Goal: Task Accomplishment & Management: Use online tool/utility

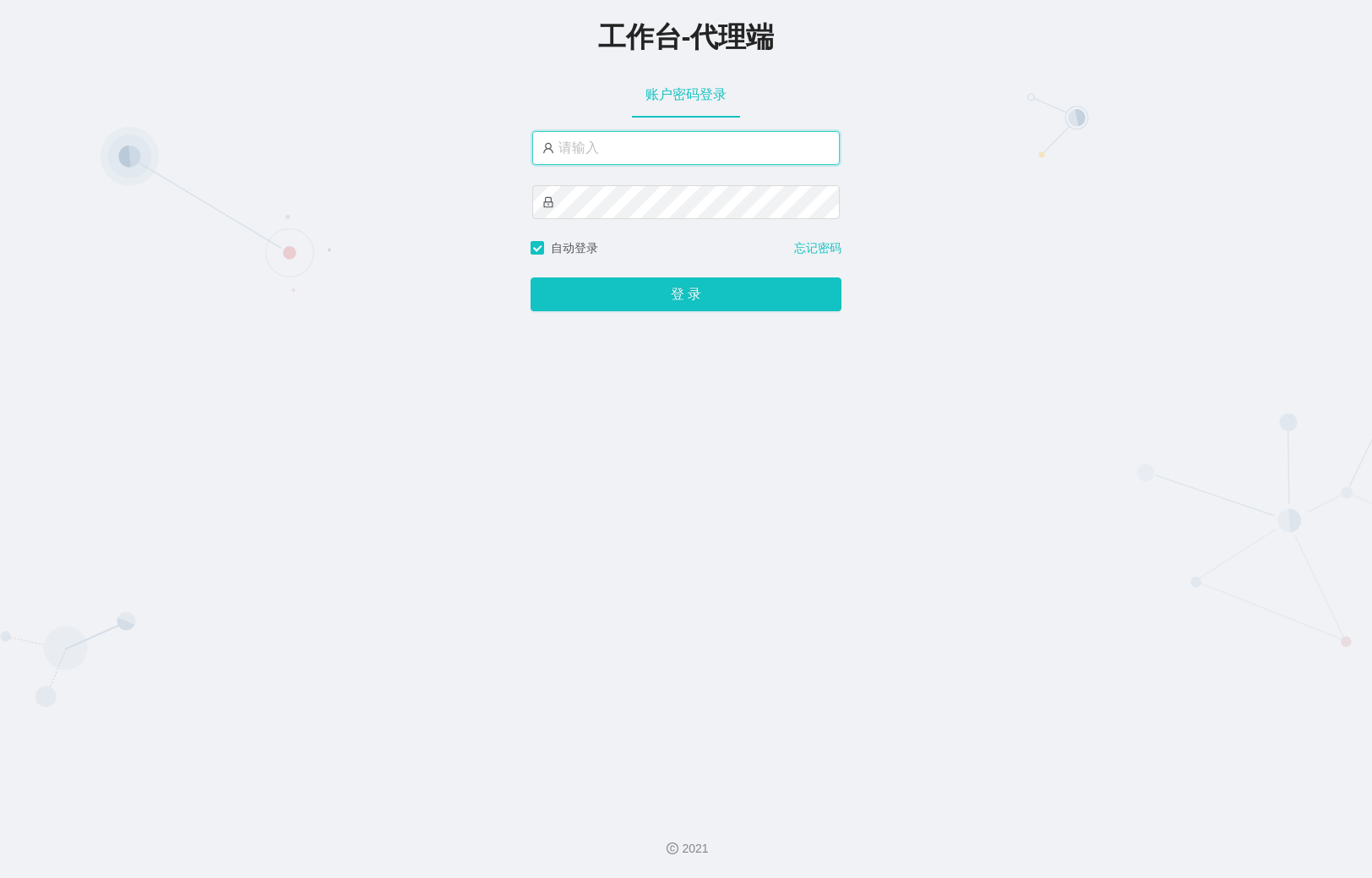
click at [593, 148] on input "text" at bounding box center [686, 148] width 308 height 34
paste input "ccc111"
drag, startPoint x: 611, startPoint y: 154, endPoint x: 454, endPoint y: 138, distance: 157.8
click at [454, 138] on div "工作台-代理端 账户密码登录 ccc111 自动登录 忘记密码 登 录" at bounding box center [686, 399] width 1372 height 799
paste input "baidu"
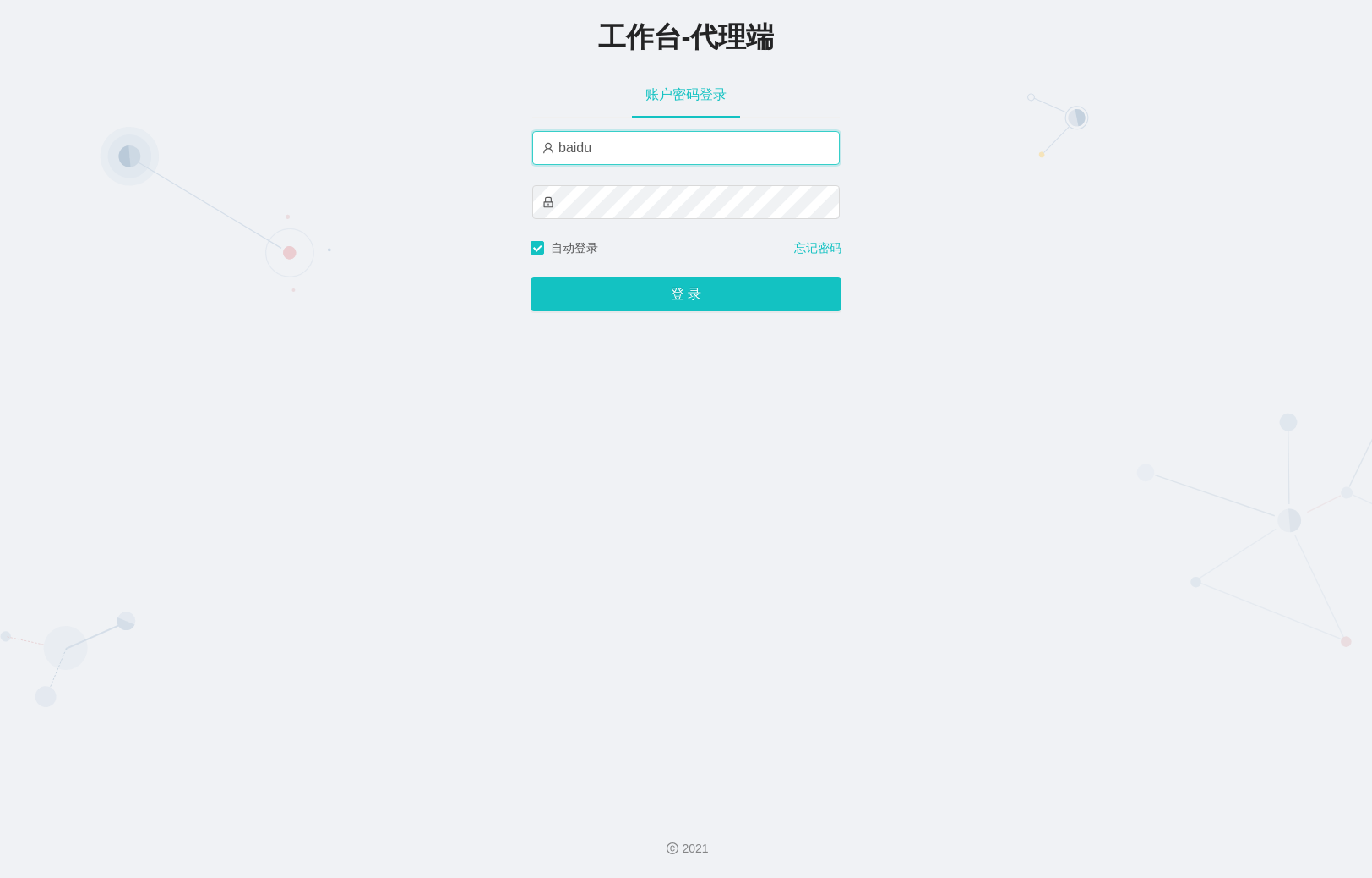
type input "baidu"
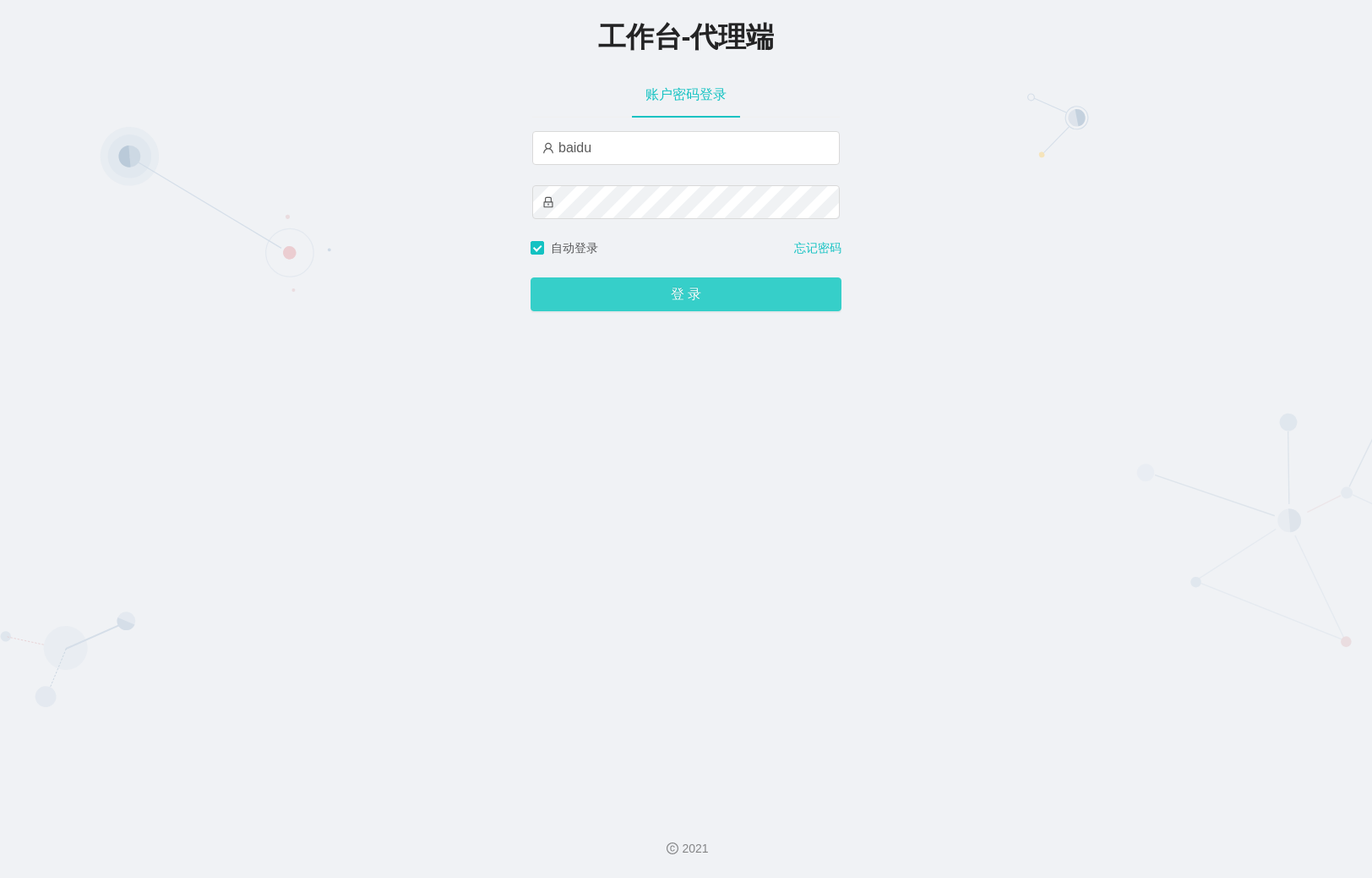
click at [644, 295] on button "登 录" at bounding box center [686, 295] width 311 height 34
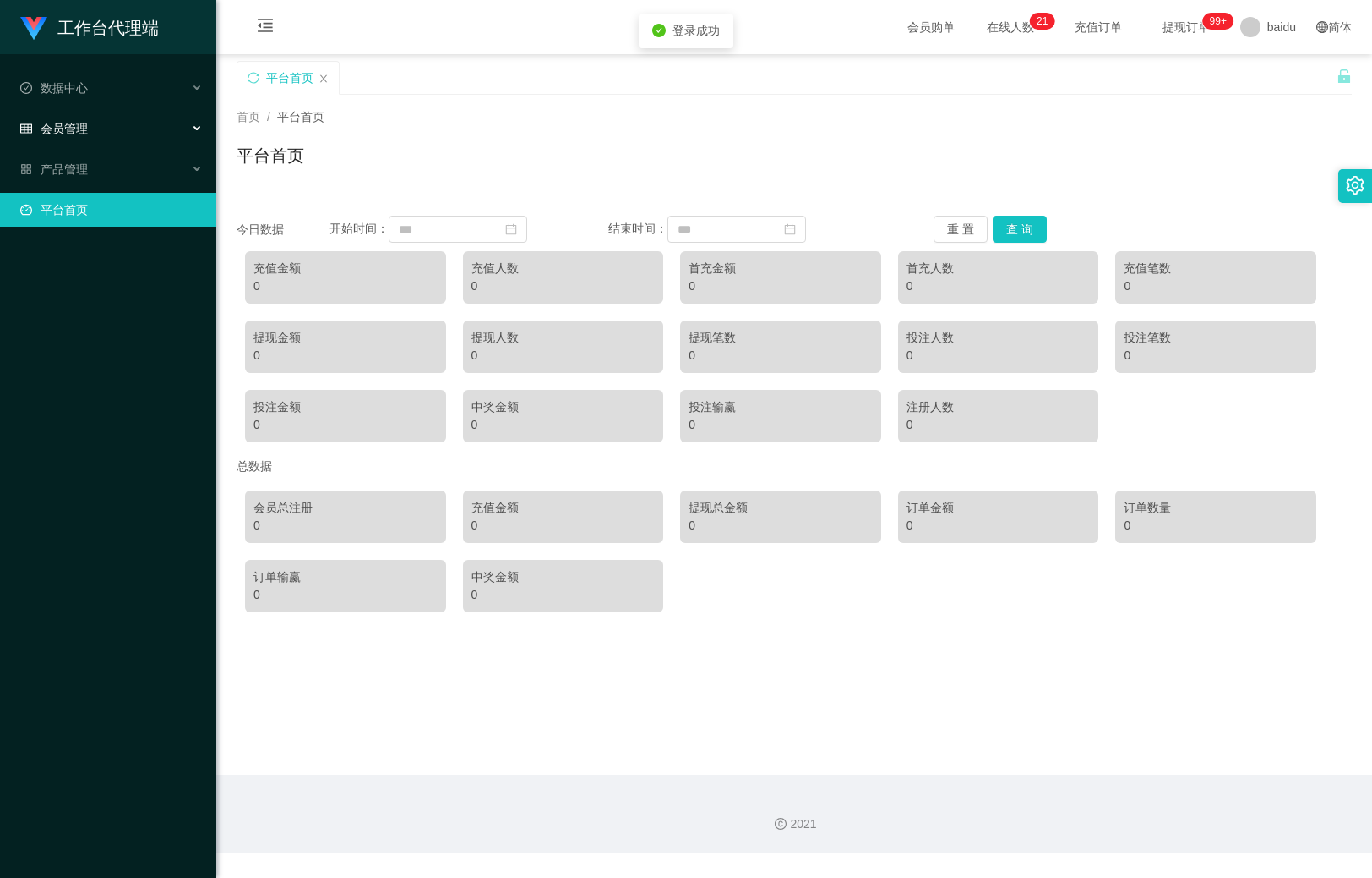
click at [96, 123] on div "会员管理" at bounding box center [108, 128] width 216 height 34
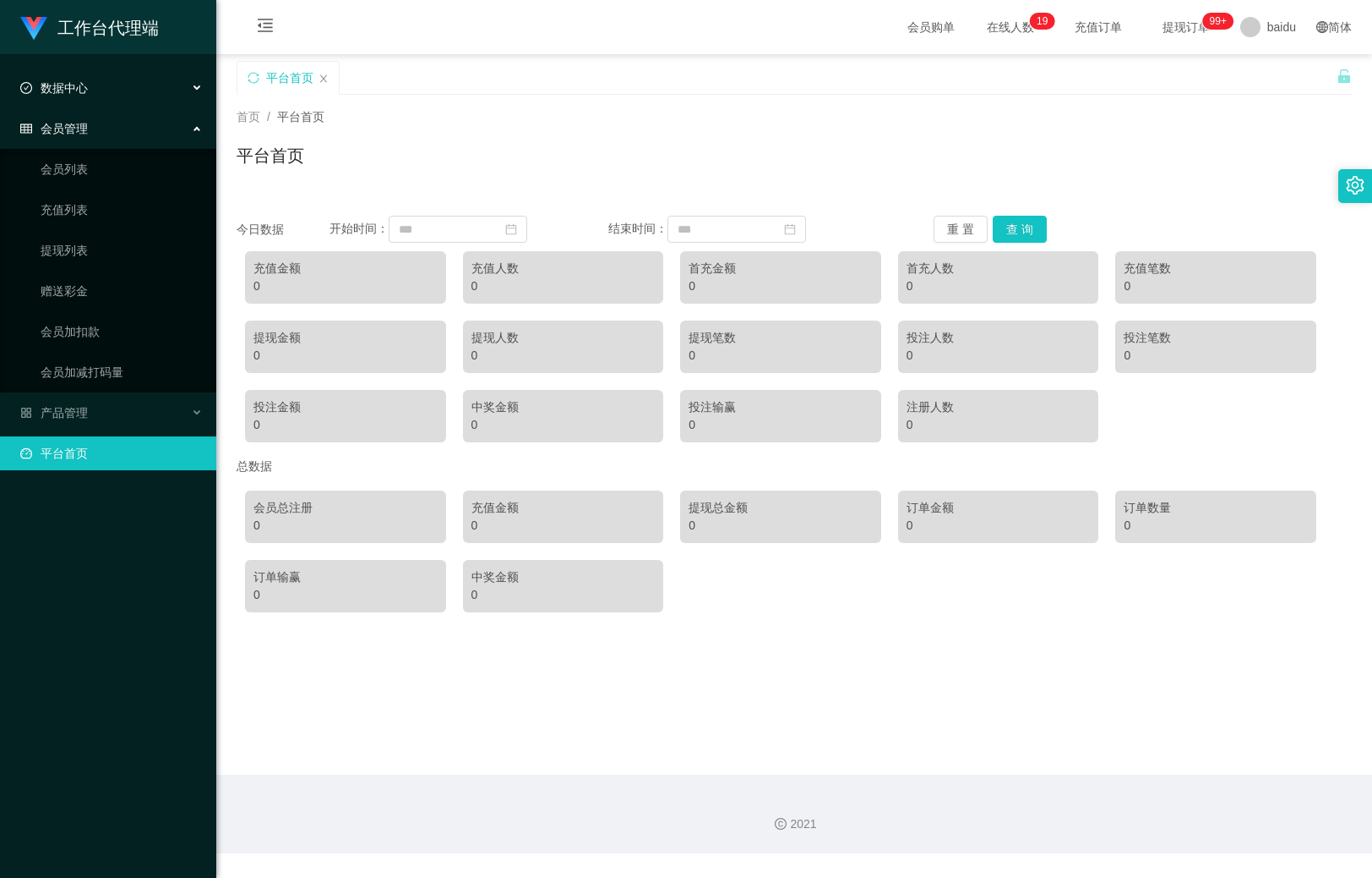
click at [81, 89] on span "数据中心" at bounding box center [54, 88] width 68 height 13
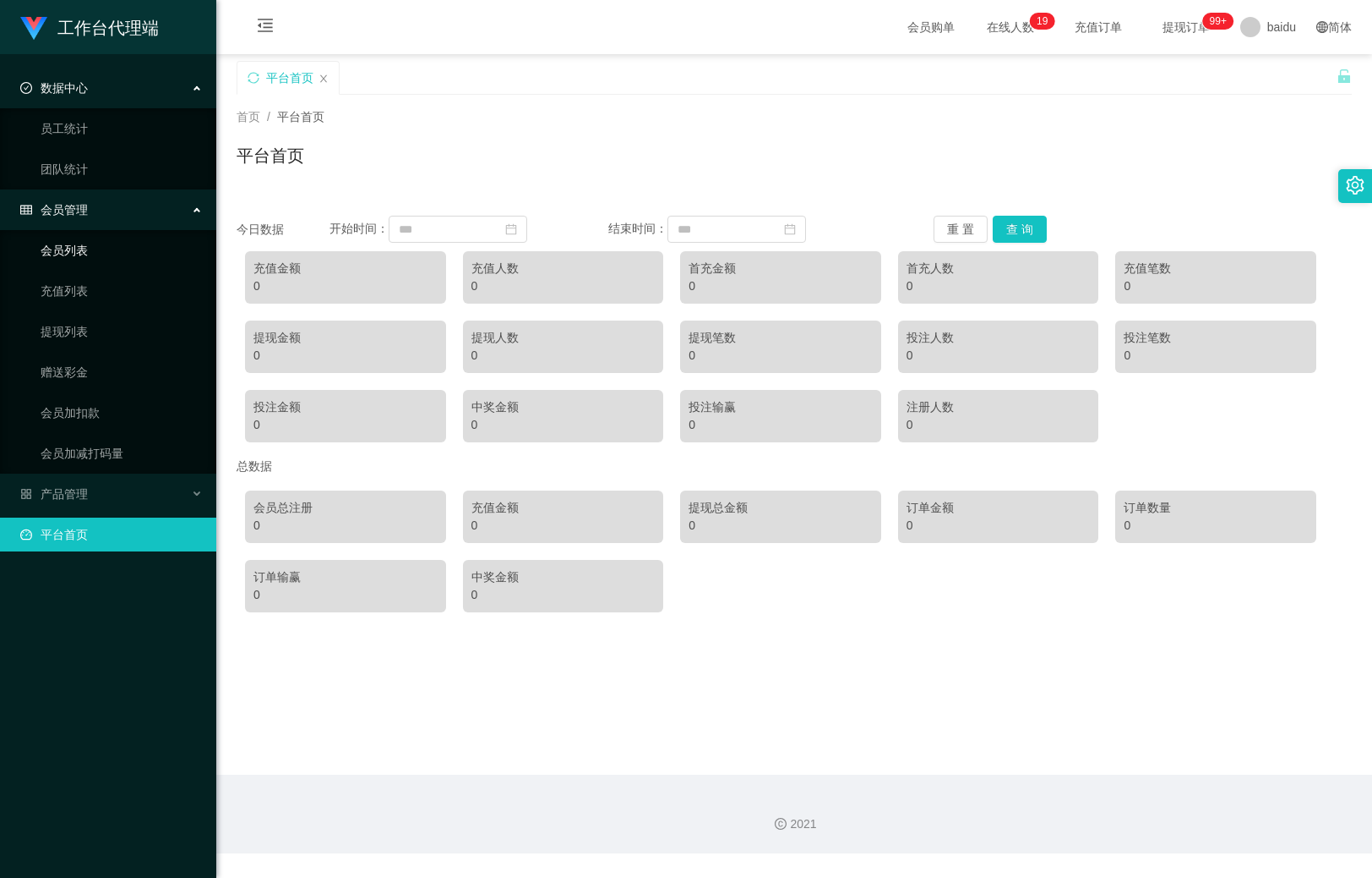
click at [68, 246] on link "会员列表" at bounding box center [122, 250] width 162 height 34
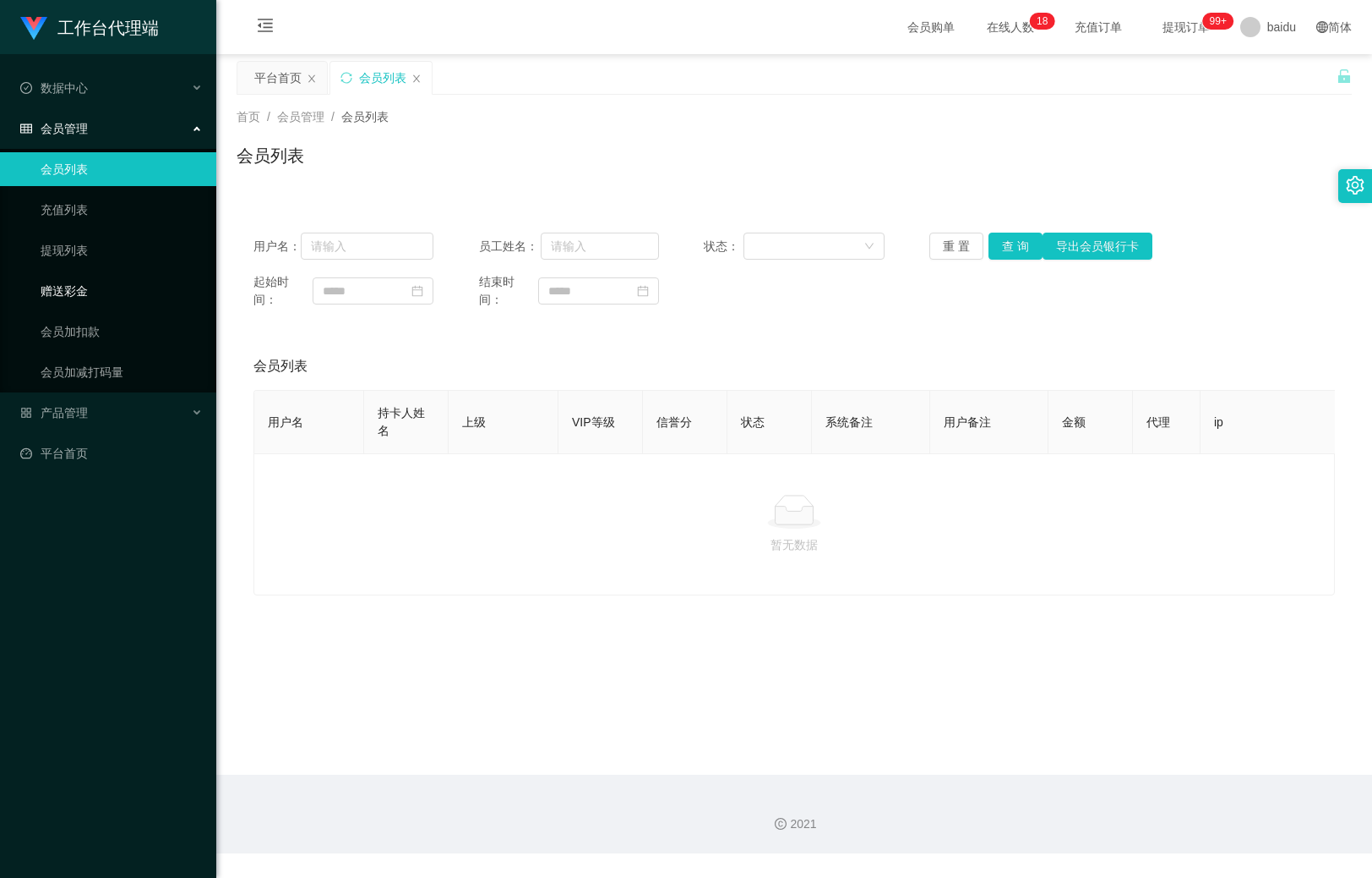
click at [63, 287] on link "赠送彩金" at bounding box center [122, 291] width 162 height 34
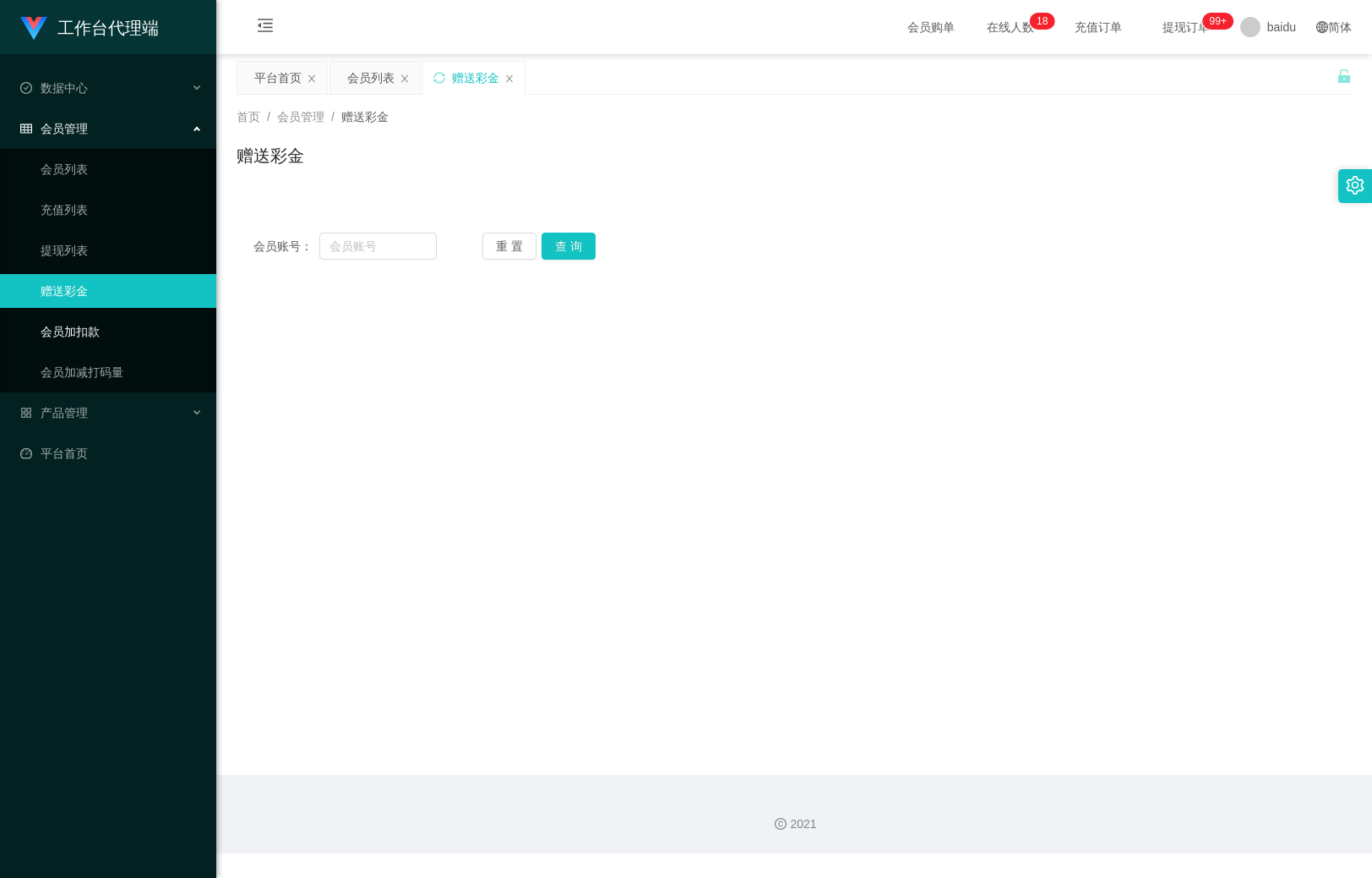
click at [62, 327] on link "会员加扣款" at bounding box center [122, 331] width 162 height 34
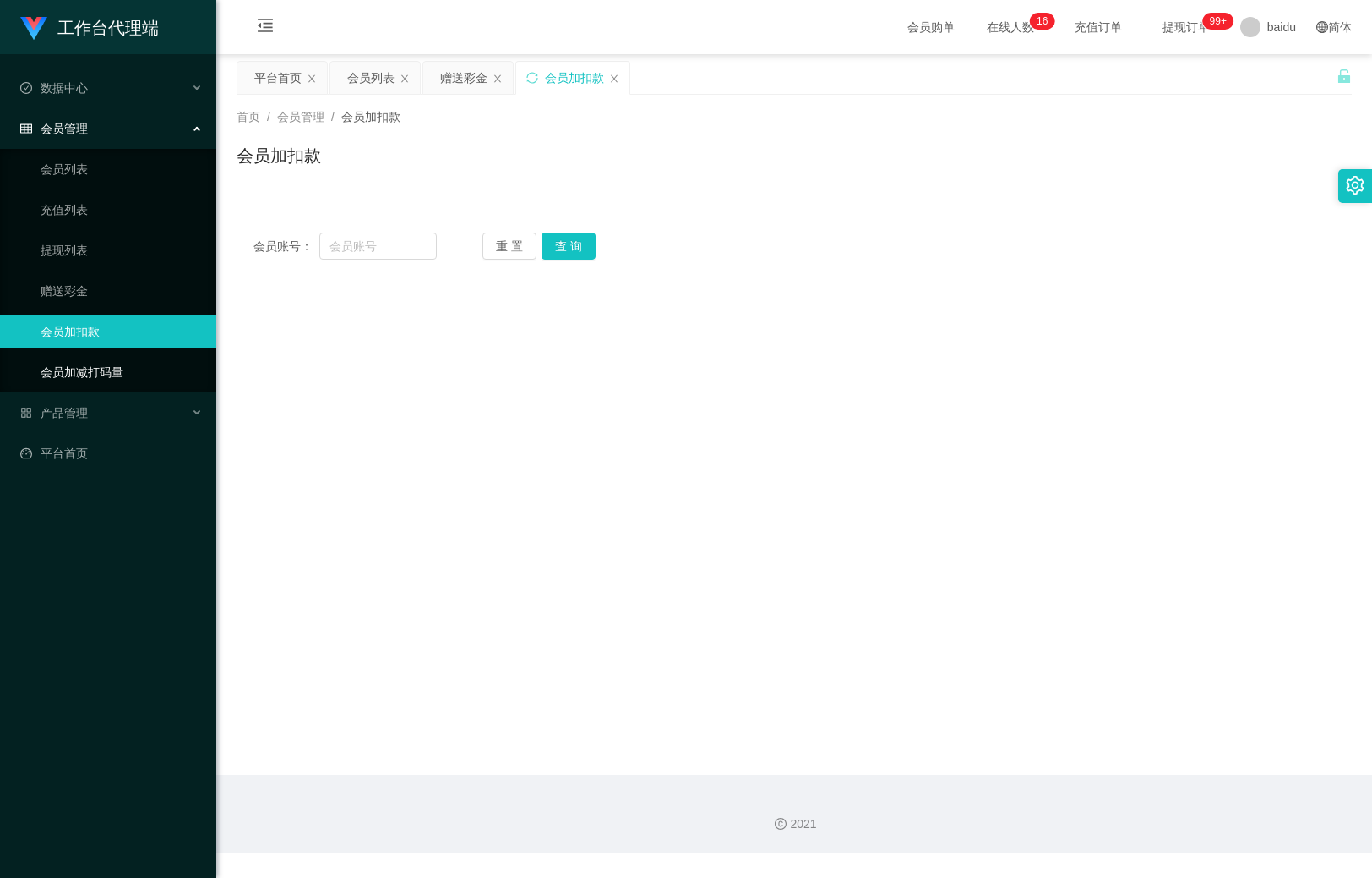
click at [70, 381] on link "会员加减打码量" at bounding box center [122, 372] width 162 height 34
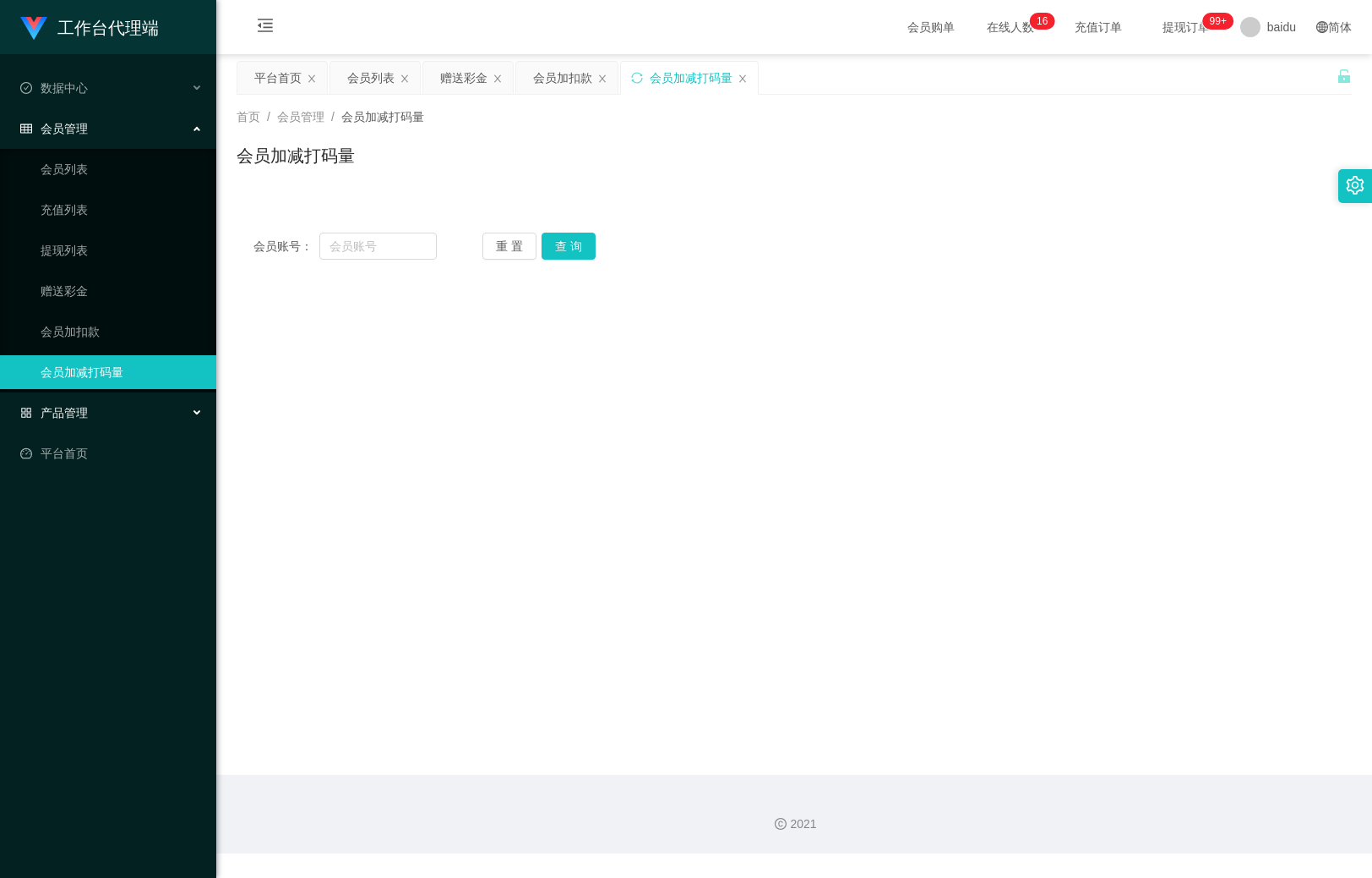
click at [69, 406] on span "产品管理" at bounding box center [54, 413] width 68 height 13
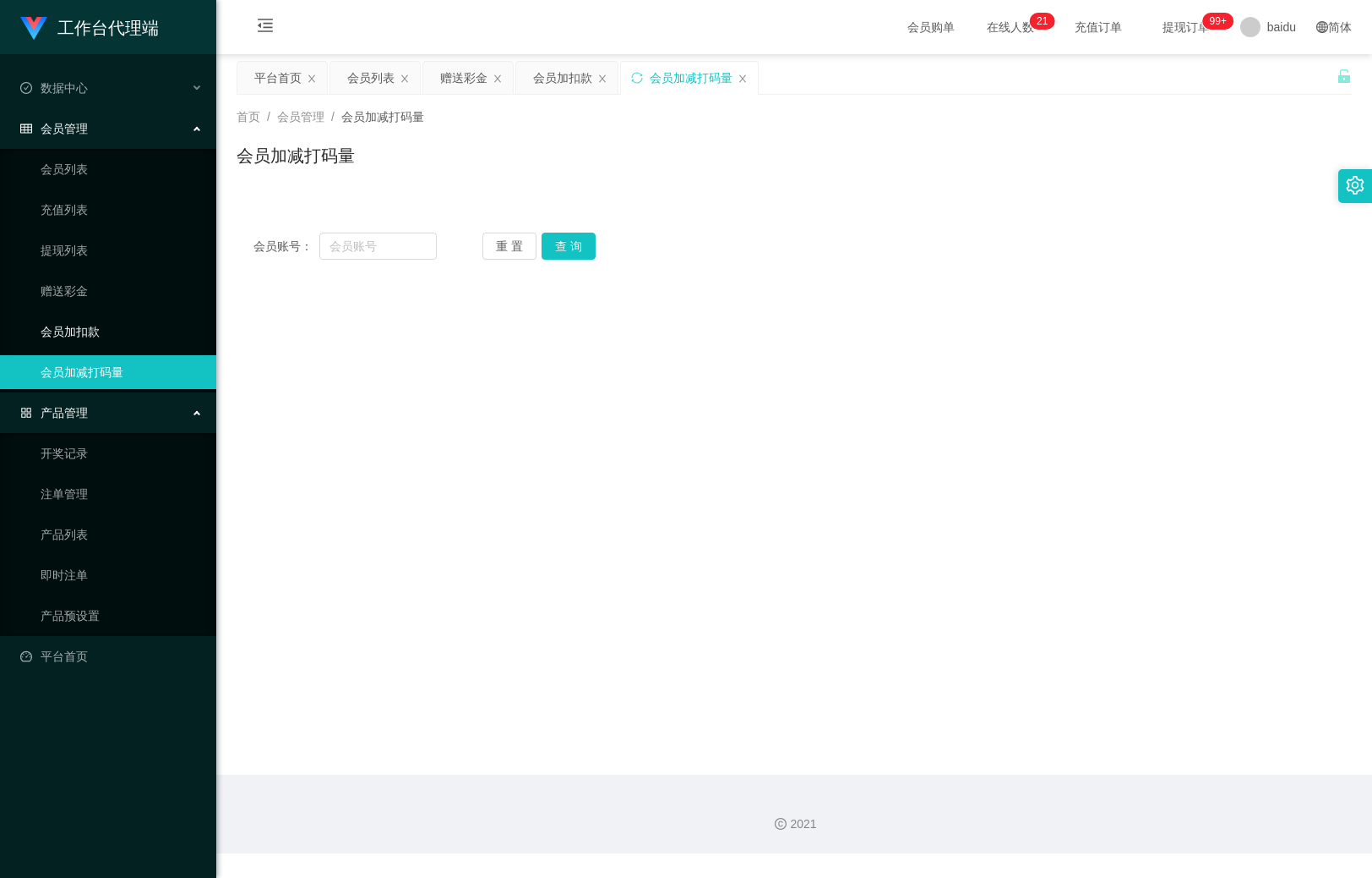
click at [82, 332] on link "会员加扣款" at bounding box center [122, 331] width 162 height 34
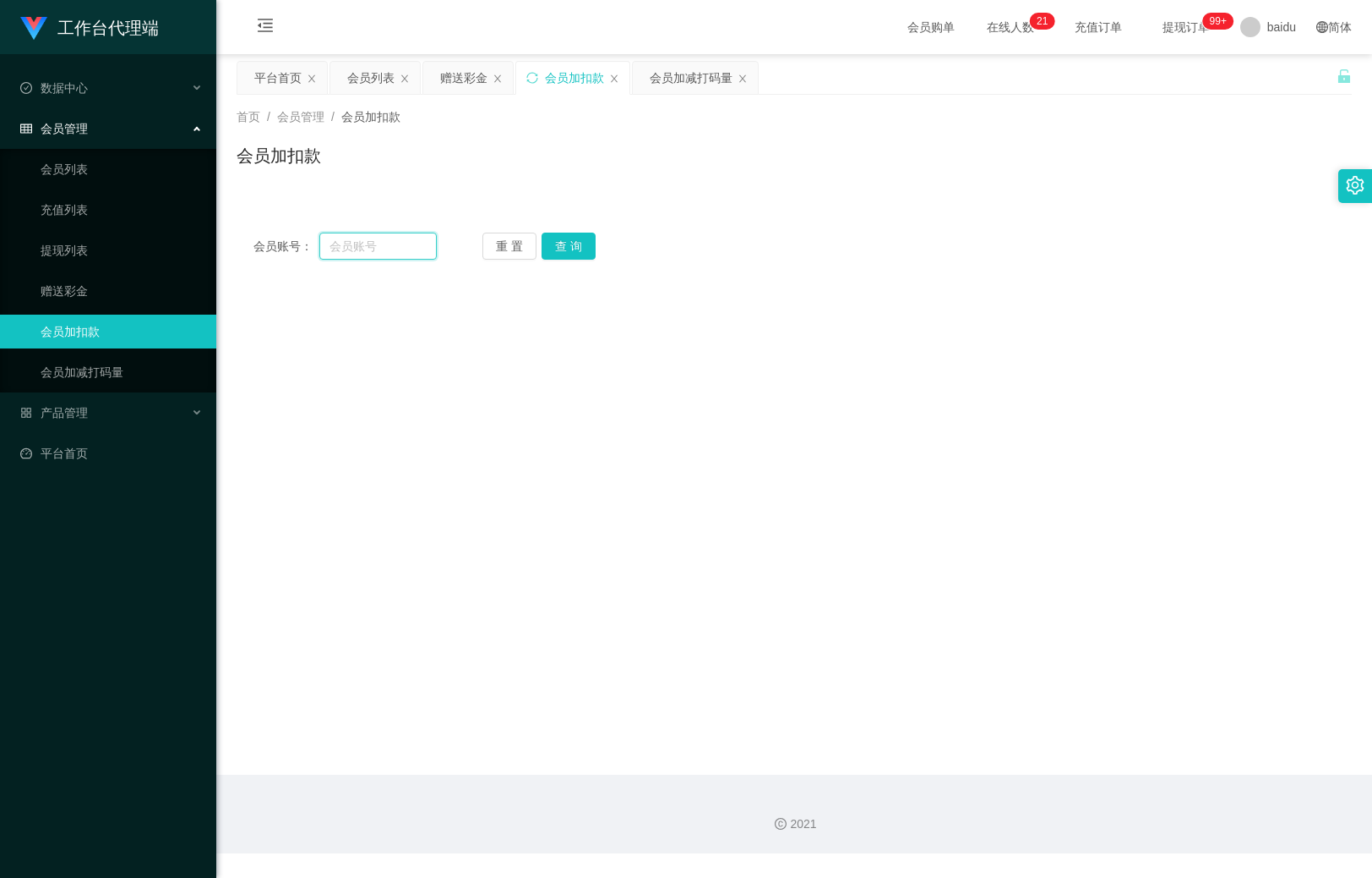
click at [352, 252] on input "text" at bounding box center [378, 245] width 117 height 27
click at [446, 79] on div "赠送彩金" at bounding box center [464, 77] width 47 height 32
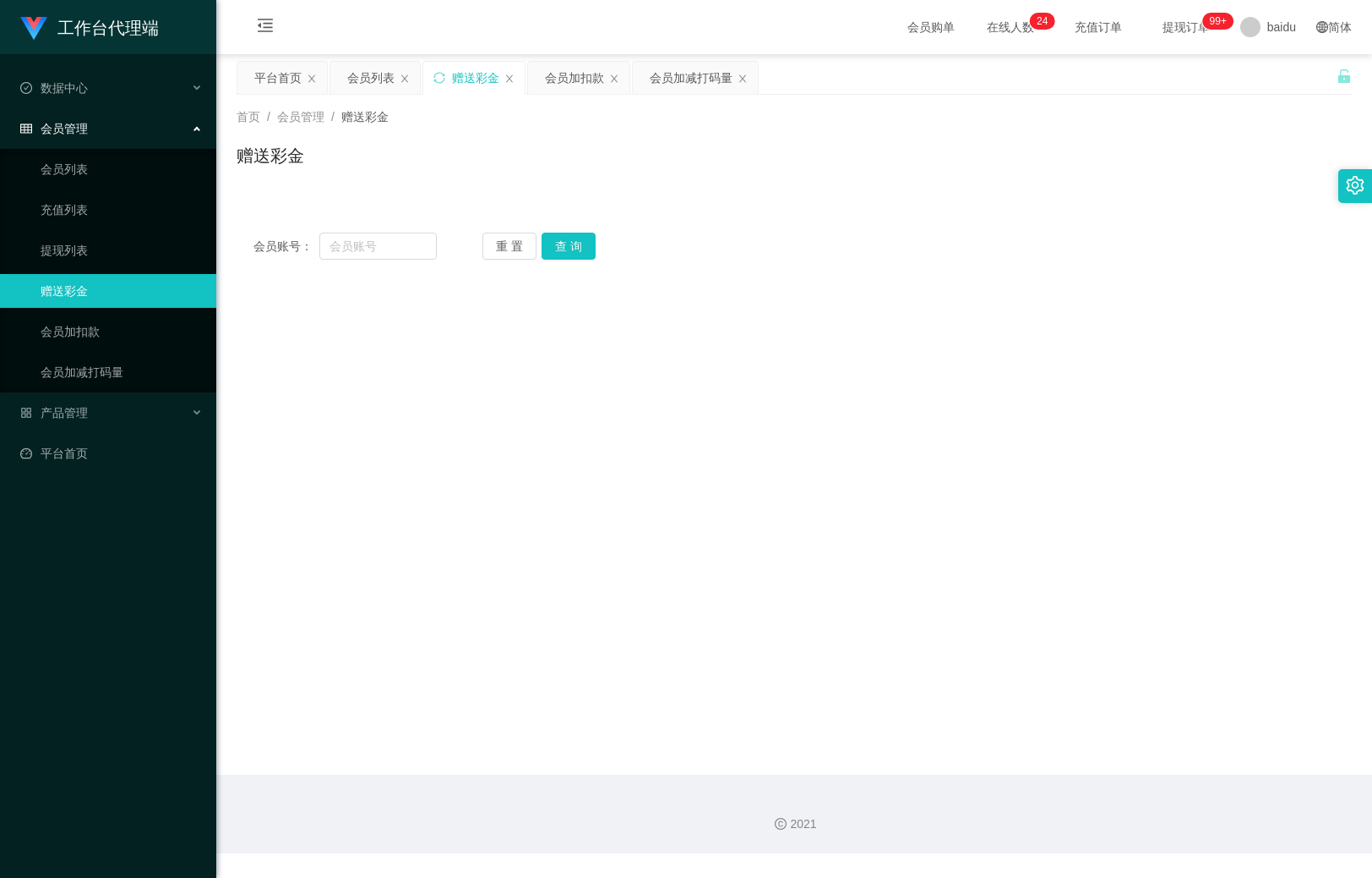
click at [755, 552] on main "关闭左侧 关闭右侧 关闭其它 刷新页面 平台首页 会员列表 赠送彩金 会员加扣款 会员加减打码量 首页 / 会员管理 / 赠送彩金 / 赠送彩金 会员账号： …" at bounding box center [794, 414] width 1156 height 720
